Goal: Transaction & Acquisition: Purchase product/service

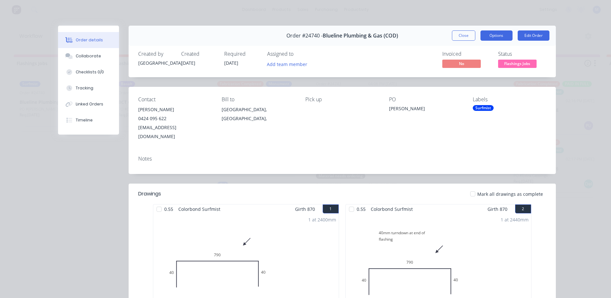
click at [490, 35] on button "Options" at bounding box center [496, 35] width 32 height 10
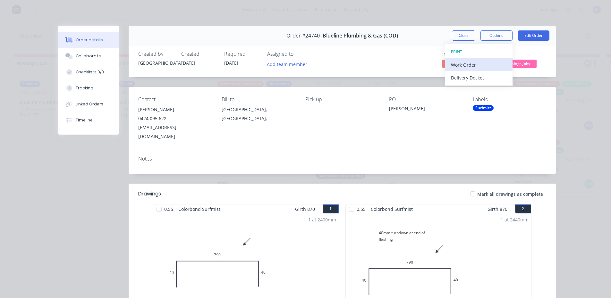
click at [478, 61] on div "Work Order" at bounding box center [479, 64] width 56 height 9
click at [476, 75] on div "Standard" at bounding box center [479, 77] width 56 height 9
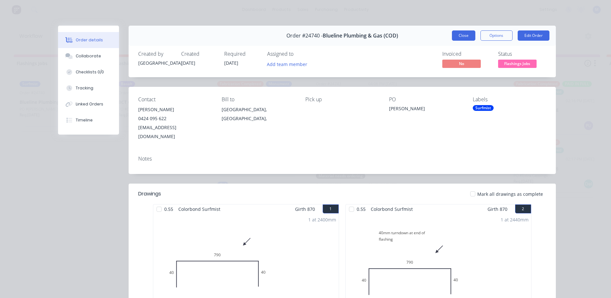
click at [455, 35] on button "Close" at bounding box center [463, 35] width 23 height 10
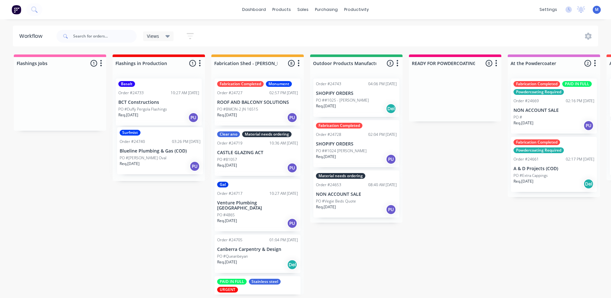
drag, startPoint x: 57, startPoint y: 118, endPoint x: 161, endPoint y: 169, distance: 115.7
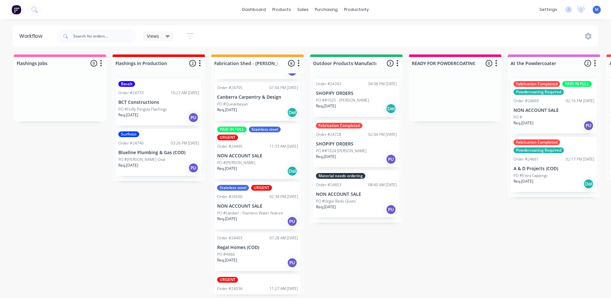
scroll to position [110, 0]
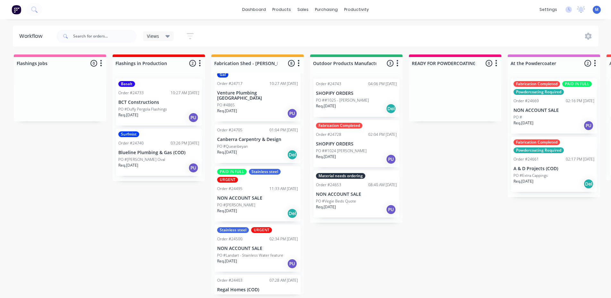
click at [262, 202] on div "PO #[PERSON_NAME]" at bounding box center [257, 205] width 81 height 6
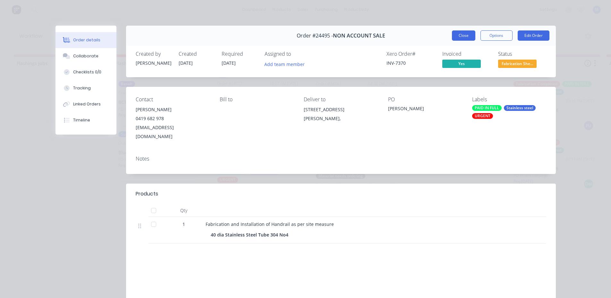
click at [465, 35] on button "Close" at bounding box center [463, 35] width 23 height 10
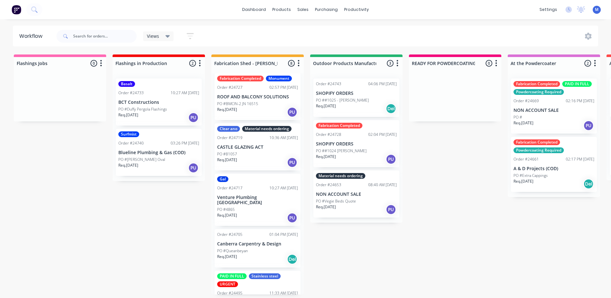
scroll to position [0, 0]
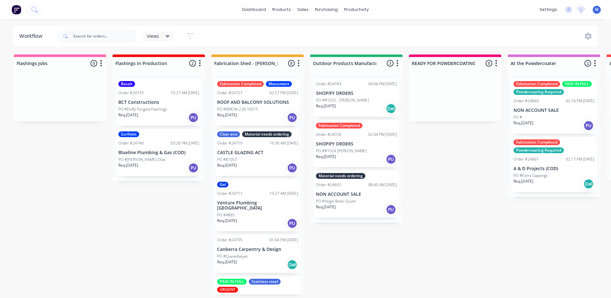
click at [248, 254] on div "PO #Queanbeyan" at bounding box center [257, 257] width 81 height 6
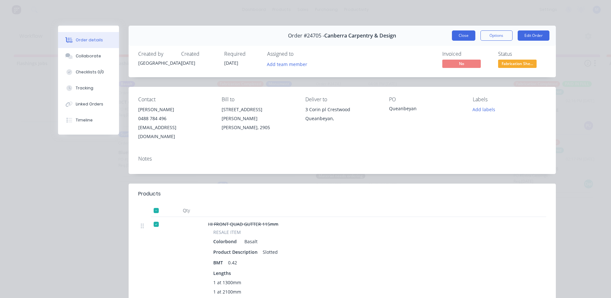
click at [453, 38] on button "Close" at bounding box center [463, 35] width 23 height 10
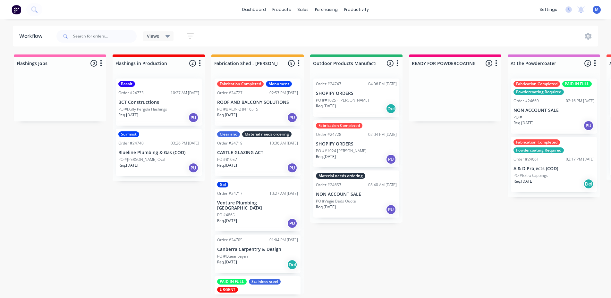
click at [153, 110] on p "PO #Duffy Pergola Flashings" at bounding box center [142, 109] width 49 height 6
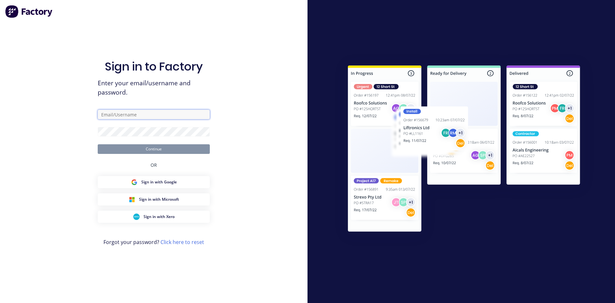
type input "[EMAIL_ADDRESS][DOMAIN_NAME]"
click at [192, 150] on button "Continue" at bounding box center [154, 149] width 112 height 10
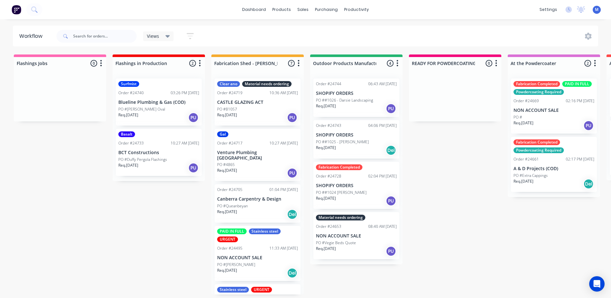
click at [156, 163] on div "Req. [DATE] PU" at bounding box center [158, 167] width 81 height 11
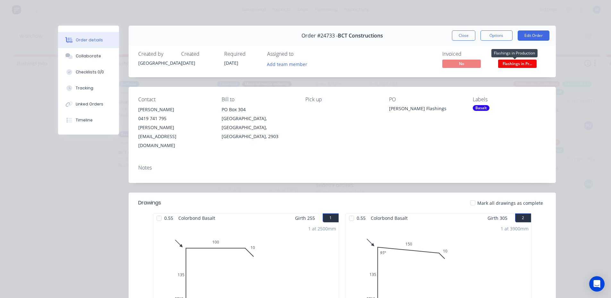
click at [522, 65] on span "Flashings in Pr..." at bounding box center [517, 64] width 38 height 8
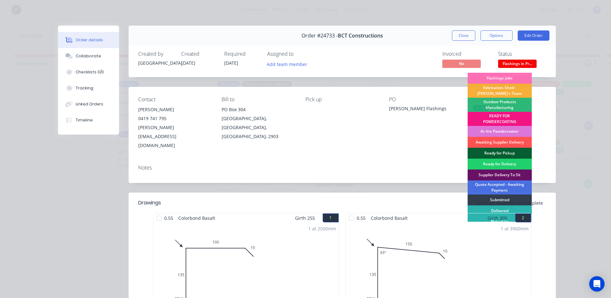
click at [493, 151] on div "Ready for Pickup" at bounding box center [499, 153] width 64 height 11
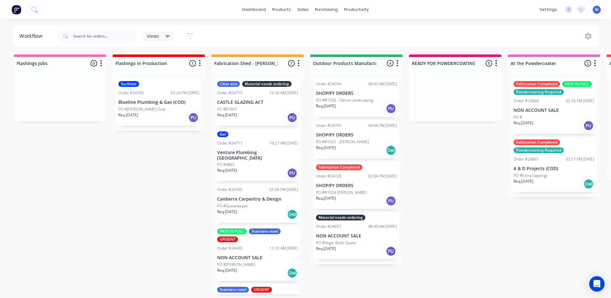
click at [154, 96] on div "Surfmist Order #24740 03:26 PM [DATE] Blueline Plumbing & Gas (COD) PO #[PERSON…" at bounding box center [159, 102] width 86 height 47
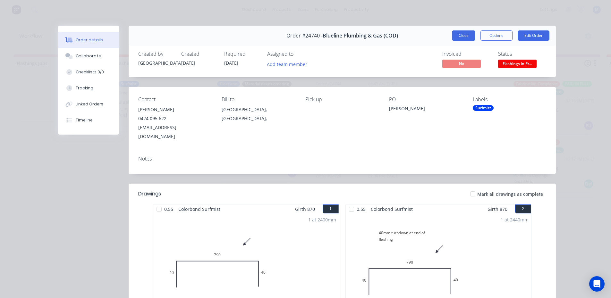
click at [460, 35] on button "Close" at bounding box center [463, 35] width 23 height 10
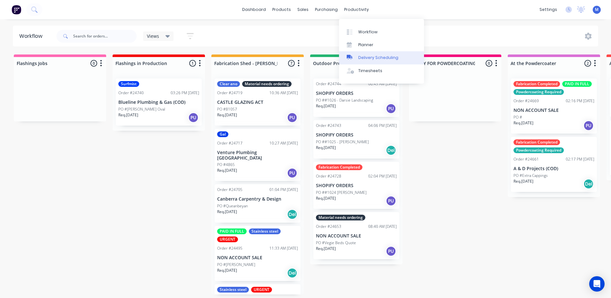
click at [392, 55] on div "Delivery Scheduling" at bounding box center [378, 58] width 40 height 6
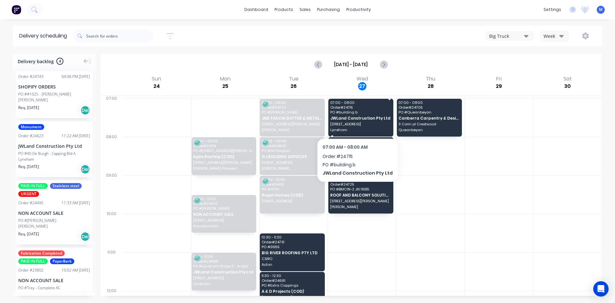
click at [355, 121] on div "07:00 - 08:00 Order # 24715 PO # building b JWLand Construction Pty Ltd [STREET…" at bounding box center [361, 118] width 65 height 38
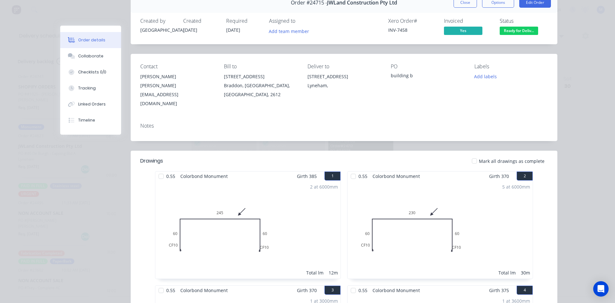
scroll to position [32, 0]
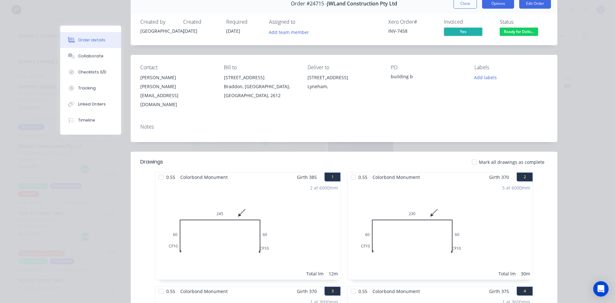
click at [497, 5] on button "Options" at bounding box center [498, 3] width 32 height 10
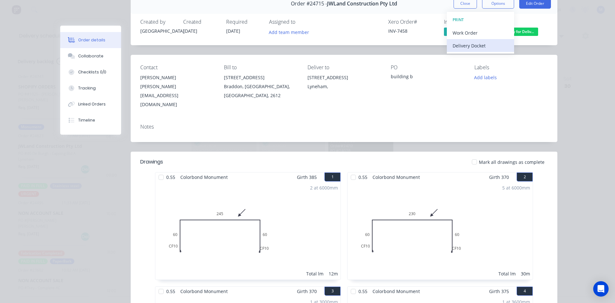
click at [482, 42] on div "Delivery Docket" at bounding box center [481, 45] width 56 height 9
click at [482, 44] on div "Standard" at bounding box center [481, 45] width 56 height 9
click at [463, 4] on button "Close" at bounding box center [465, 3] width 23 height 10
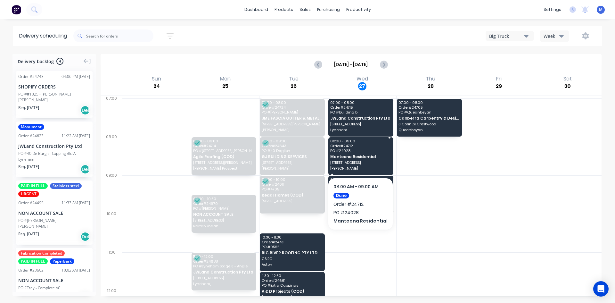
click at [367, 149] on span "PO # 24028" at bounding box center [360, 151] width 61 height 4
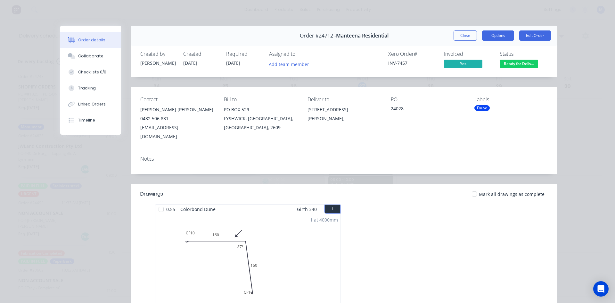
click at [502, 35] on button "Options" at bounding box center [498, 35] width 32 height 10
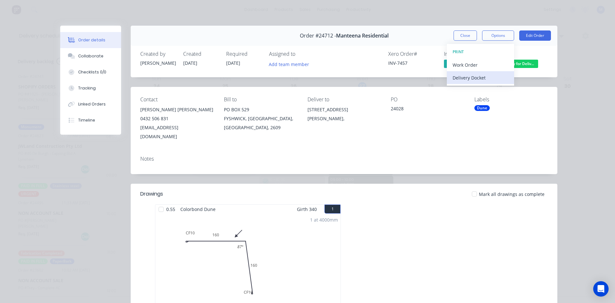
click at [493, 77] on div "Delivery Docket" at bounding box center [481, 77] width 56 height 9
click at [492, 77] on div "Standard" at bounding box center [481, 77] width 56 height 9
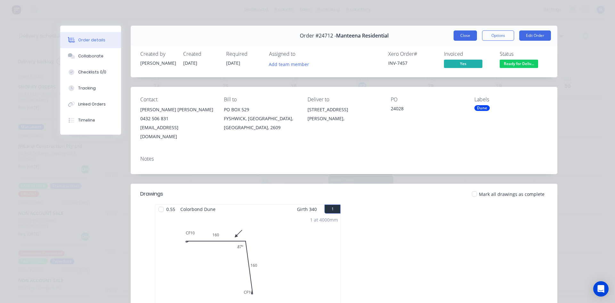
click at [468, 35] on button "Close" at bounding box center [465, 35] width 23 height 10
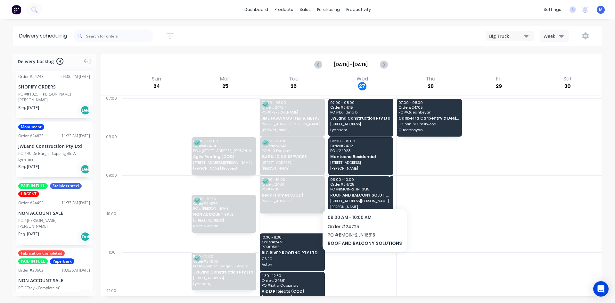
click at [363, 191] on div "09:00 - 10:00 Order # 24725 PO # BMCIN-2 JN 16515 ROOF AND BALCONY SOLUTIONS [S…" at bounding box center [361, 195] width 65 height 38
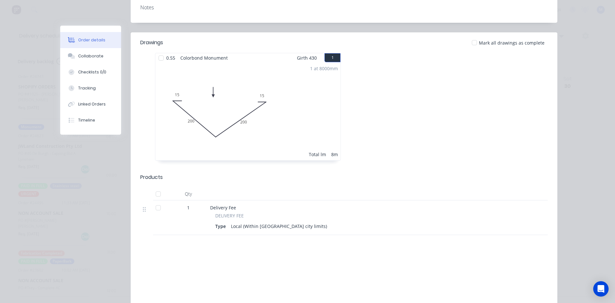
scroll to position [0, 0]
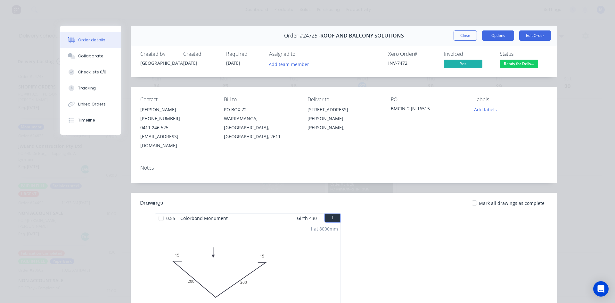
click at [497, 37] on button "Options" at bounding box center [498, 35] width 32 height 10
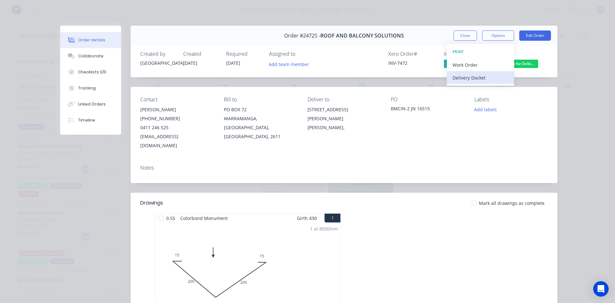
click at [490, 77] on div "Delivery Docket" at bounding box center [481, 77] width 56 height 9
click at [490, 77] on div "Standard" at bounding box center [481, 77] width 56 height 9
click at [472, 76] on div "Standard" at bounding box center [481, 77] width 56 height 9
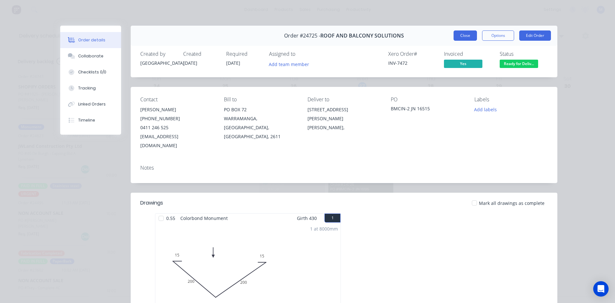
click at [465, 34] on button "Close" at bounding box center [465, 35] width 23 height 10
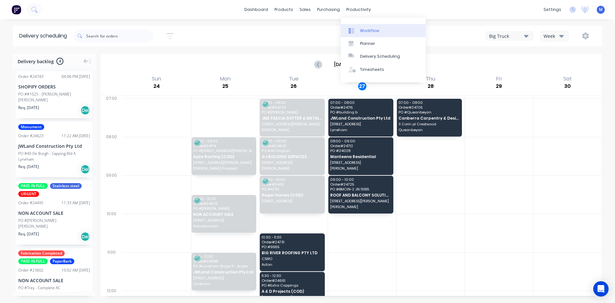
click at [373, 29] on div "Workflow" at bounding box center [369, 31] width 19 height 6
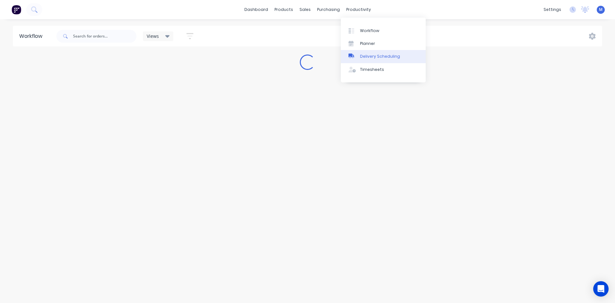
click at [389, 55] on div "Delivery Scheduling" at bounding box center [380, 57] width 40 height 6
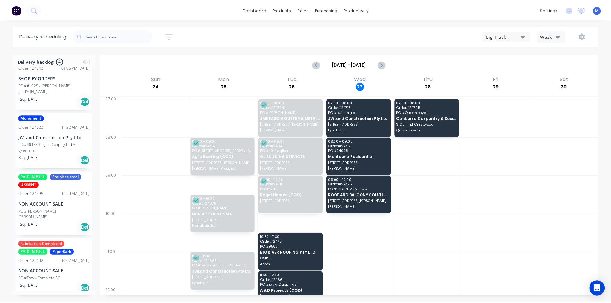
scroll to position [17, 0]
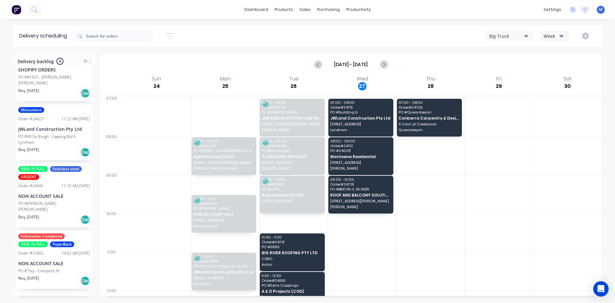
click at [56, 278] on div "Req. [DATE] Del" at bounding box center [54, 280] width 72 height 11
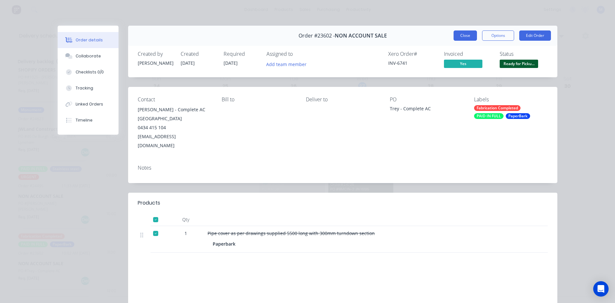
click at [461, 35] on button "Close" at bounding box center [465, 35] width 23 height 10
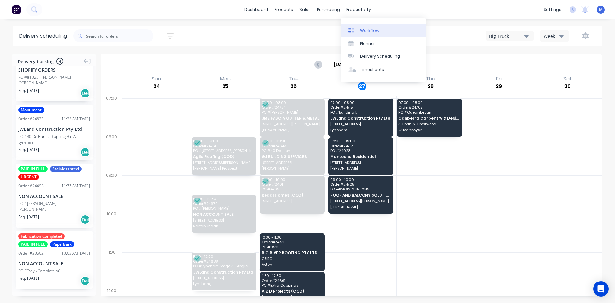
click at [384, 26] on link "Workflow" at bounding box center [383, 30] width 85 height 13
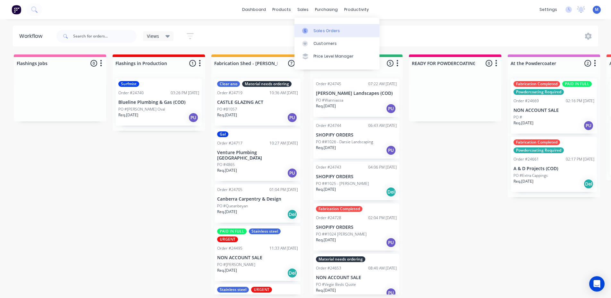
click at [322, 34] on link "Sales Orders" at bounding box center [336, 30] width 85 height 13
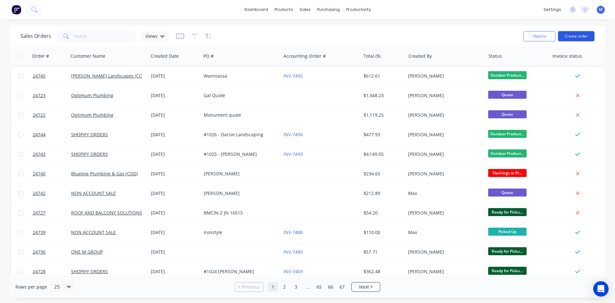
click at [582, 34] on button "Create order" at bounding box center [576, 36] width 37 height 10
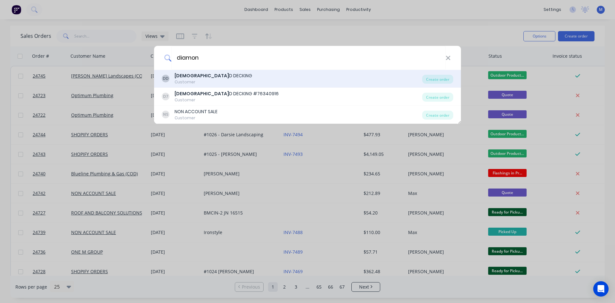
type input "diamon"
click at [196, 73] on div "[DEMOGRAPHIC_DATA] D DECKING" at bounding box center [214, 75] width 78 height 7
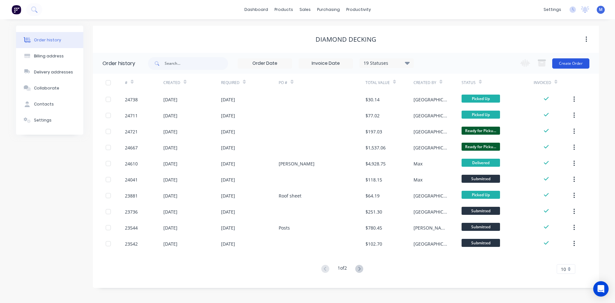
click at [576, 62] on button "Create Order" at bounding box center [571, 63] width 37 height 10
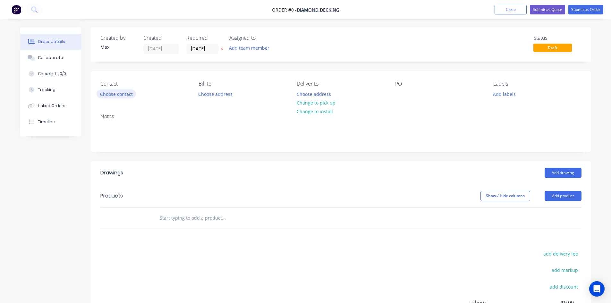
click at [122, 96] on button "Choose contact" at bounding box center [115, 93] width 39 height 9
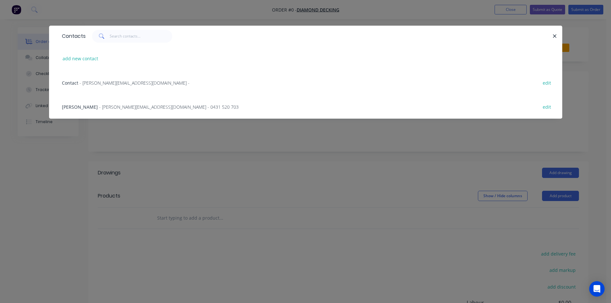
click at [128, 108] on span "- [PERSON_NAME][EMAIL_ADDRESS][DOMAIN_NAME] - 0431 520 703" at bounding box center [168, 107] width 139 height 6
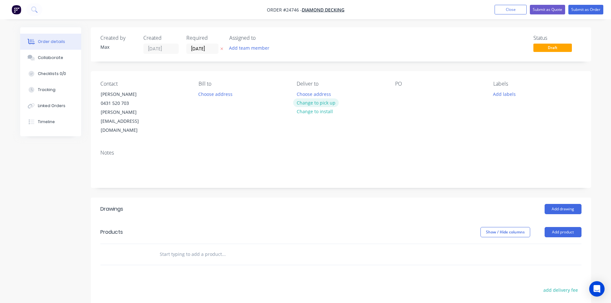
click at [328, 103] on button "Change to pick up" at bounding box center [316, 102] width 46 height 9
click at [400, 92] on div at bounding box center [400, 93] width 10 height 9
click at [570, 227] on button "Add product" at bounding box center [562, 232] width 37 height 10
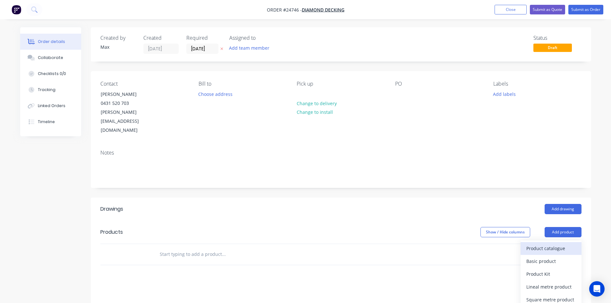
click at [563, 244] on div "Product catalogue" at bounding box center [550, 248] width 49 height 9
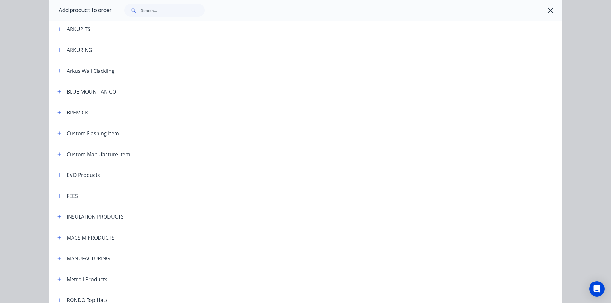
scroll to position [320, 0]
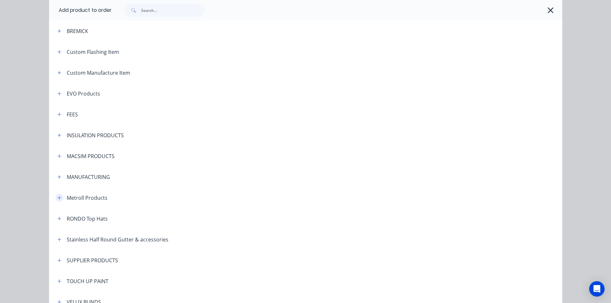
click at [57, 199] on icon "button" at bounding box center [59, 198] width 4 height 4
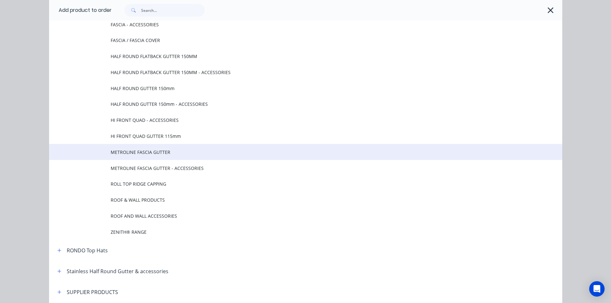
scroll to position [577, 0]
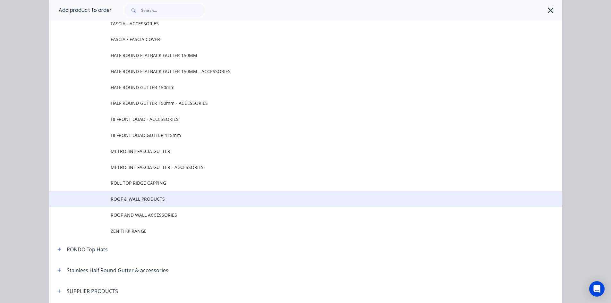
click at [155, 202] on span "ROOF & WALL PRODUCTS" at bounding box center [291, 199] width 361 height 7
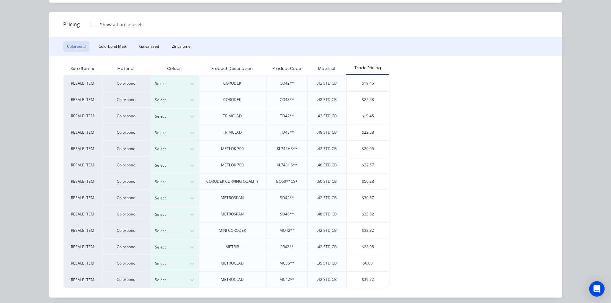
scroll to position [52, 0]
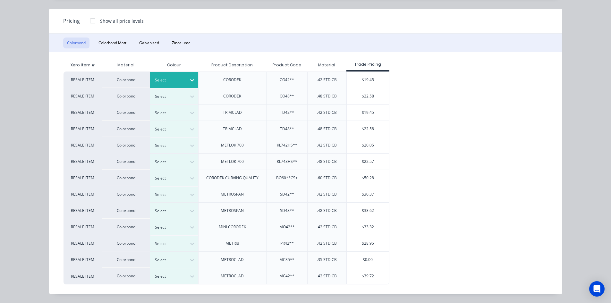
click at [166, 77] on div at bounding box center [169, 80] width 29 height 7
click at [89, 22] on div at bounding box center [92, 20] width 13 height 13
click at [164, 78] on div at bounding box center [169, 80] width 29 height 7
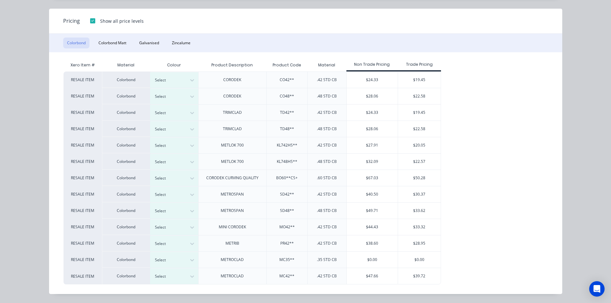
scroll to position [117, 0]
click at [429, 79] on div "$19.45" at bounding box center [419, 80] width 43 height 16
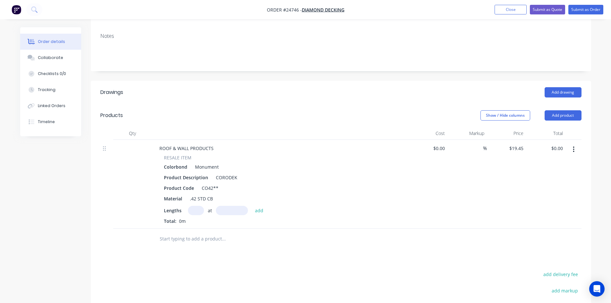
click at [202, 206] on input "text" at bounding box center [196, 210] width 16 height 9
type input "2"
type input "4800"
click at [252, 206] on button "add" at bounding box center [259, 210] width 15 height 9
type input "$186.72"
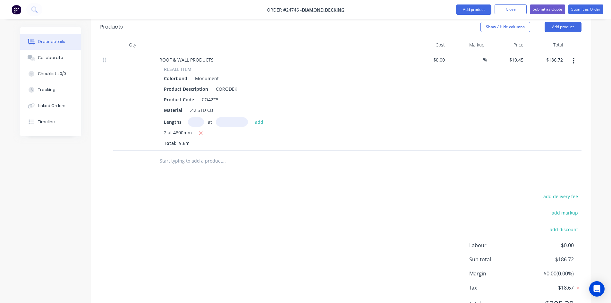
scroll to position [219, 0]
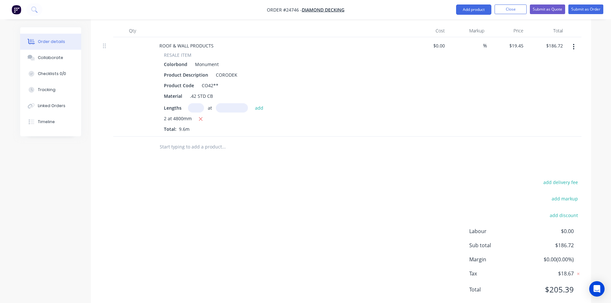
click at [350, 199] on div "add delivery fee add markup add discount Labour $0.00 Sub total $186.72 Margin …" at bounding box center [340, 240] width 481 height 124
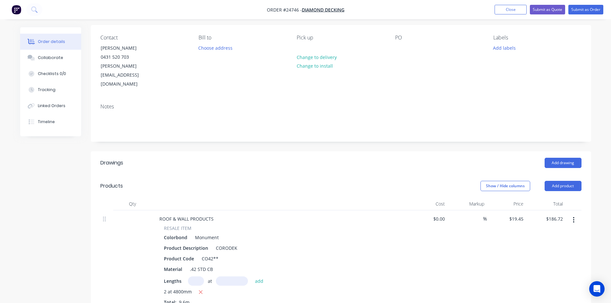
scroll to position [0, 0]
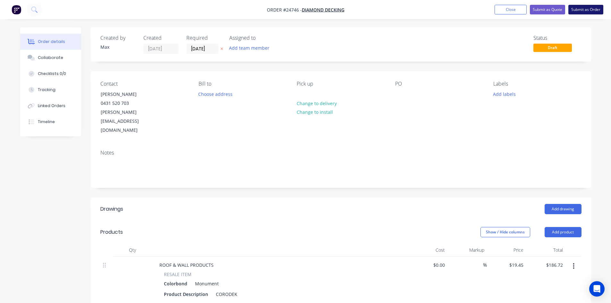
click at [579, 10] on button "Submit as Order" at bounding box center [585, 10] width 35 height 10
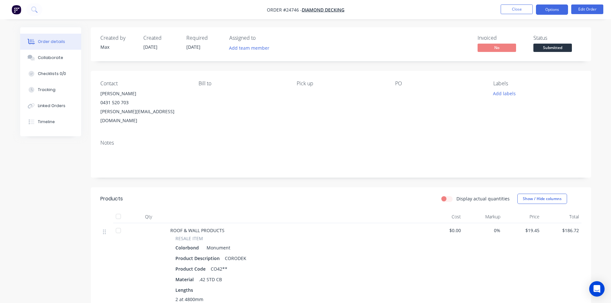
click at [556, 11] on button "Options" at bounding box center [552, 9] width 32 height 10
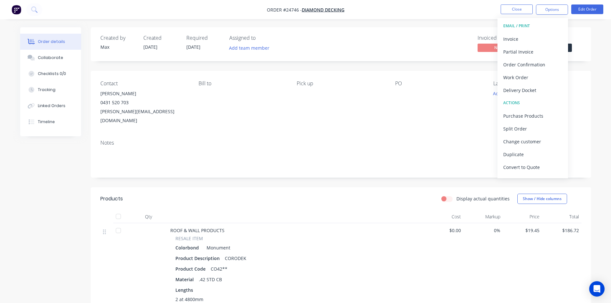
click at [580, 44] on div "Status Submitted" at bounding box center [557, 44] width 48 height 19
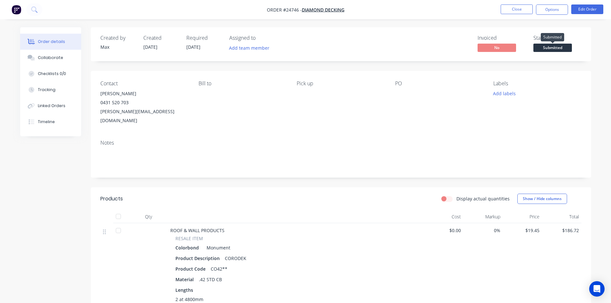
click at [564, 48] on span "Submitted" at bounding box center [552, 48] width 38 height 8
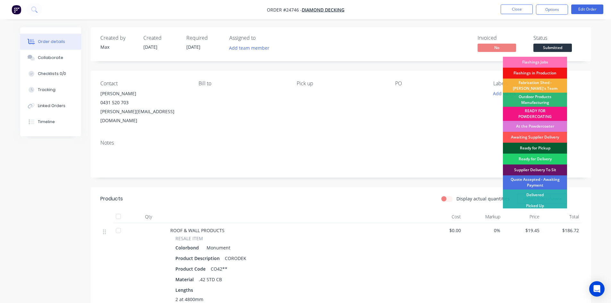
click at [530, 146] on div "Ready for Pickup" at bounding box center [535, 148] width 64 height 11
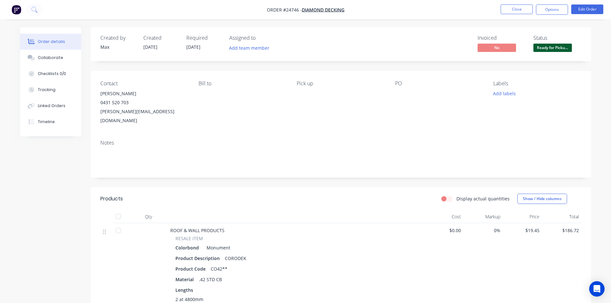
click at [402, 43] on div "Invoiced No Status Ready for Picku..." at bounding box center [437, 44] width 288 height 19
click at [513, 10] on button "Close" at bounding box center [516, 9] width 32 height 10
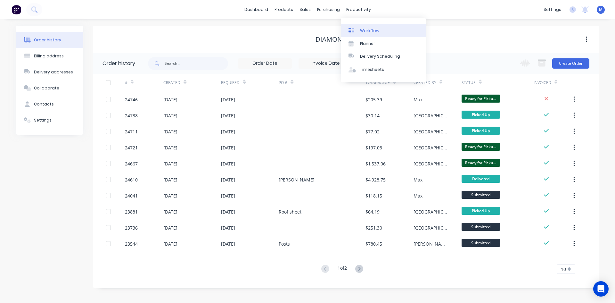
click at [369, 31] on div "Workflow" at bounding box center [369, 31] width 19 height 6
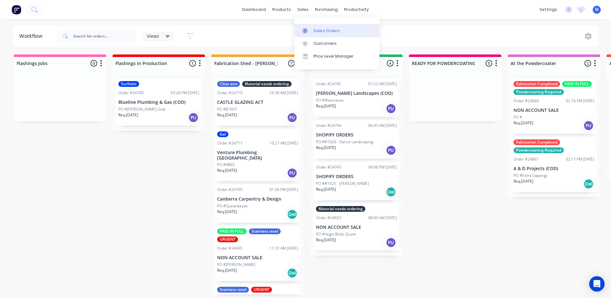
click at [320, 31] on div "Sales Orders" at bounding box center [326, 31] width 26 height 6
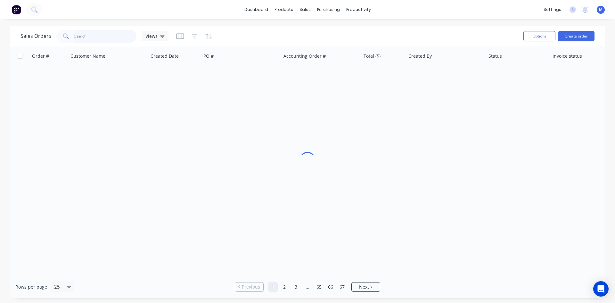
click at [99, 40] on input "text" at bounding box center [105, 36] width 62 height 13
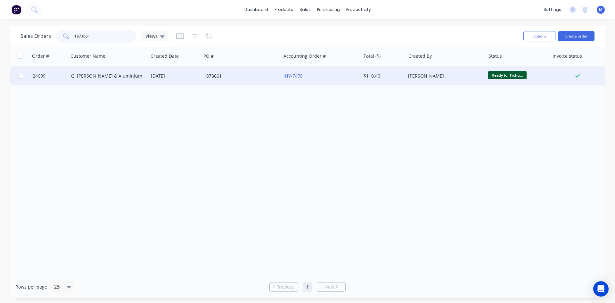
type input "1873661"
click at [259, 78] on div "1873661" at bounding box center [239, 76] width 71 height 6
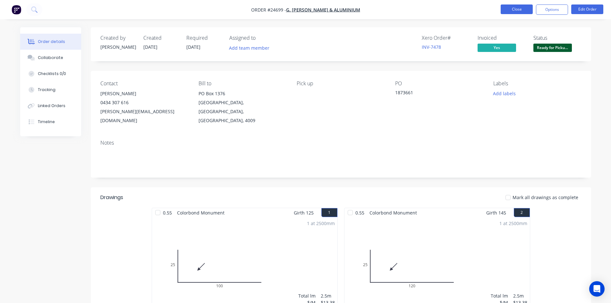
click at [519, 10] on button "Close" at bounding box center [516, 9] width 32 height 10
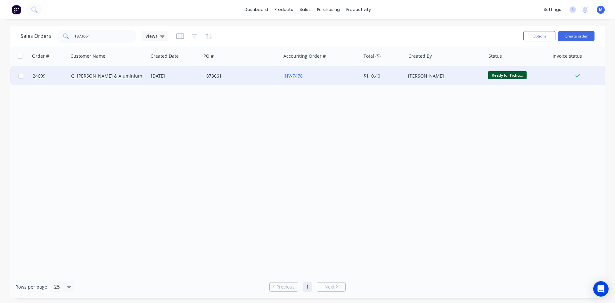
click at [510, 75] on span "Ready for Picku..." at bounding box center [507, 75] width 38 height 8
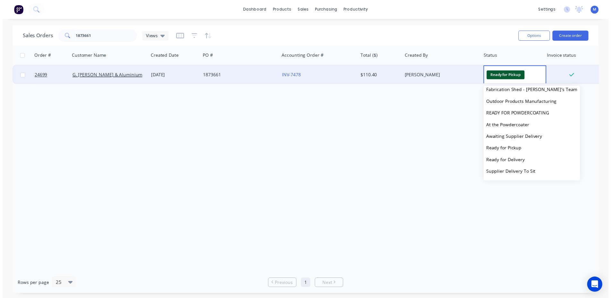
scroll to position [75, 0]
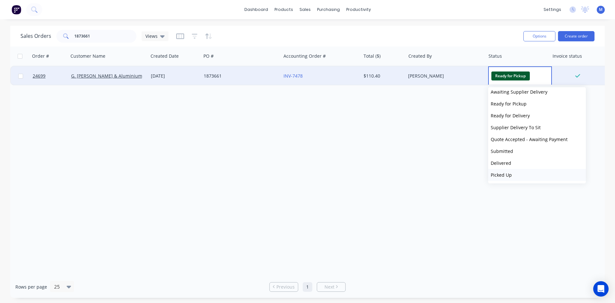
click at [515, 175] on button "Picked Up" at bounding box center [537, 175] width 98 height 12
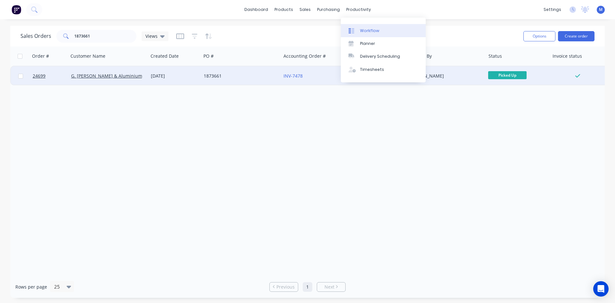
click at [379, 30] on link "Workflow" at bounding box center [383, 30] width 85 height 13
